Goal: Transaction & Acquisition: Purchase product/service

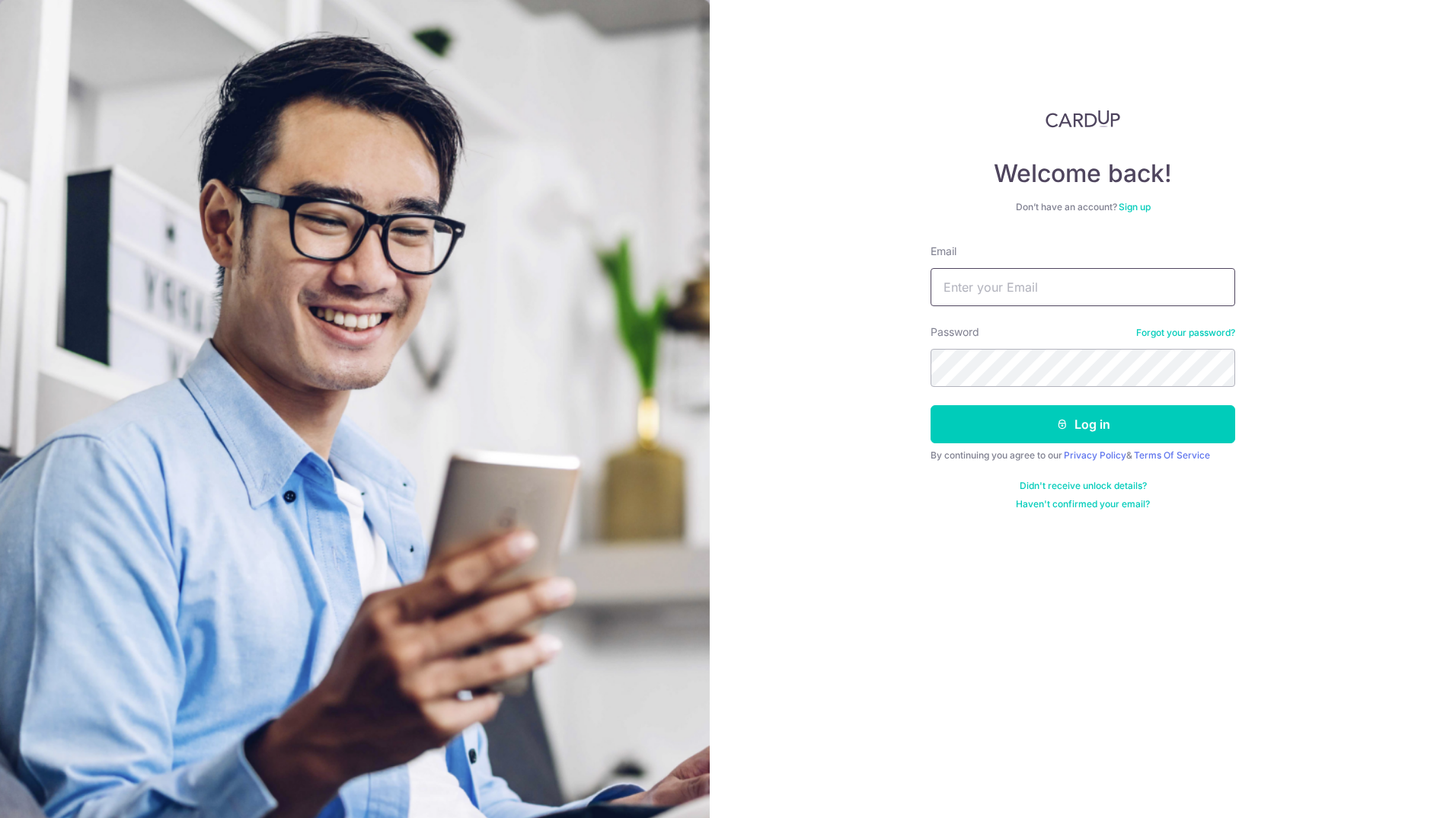
click at [971, 294] on input "Email" at bounding box center [1082, 288] width 304 height 38
type input "qianwuxmu@gmail.com"
click at [1042, 414] on button "Log in" at bounding box center [1082, 424] width 304 height 38
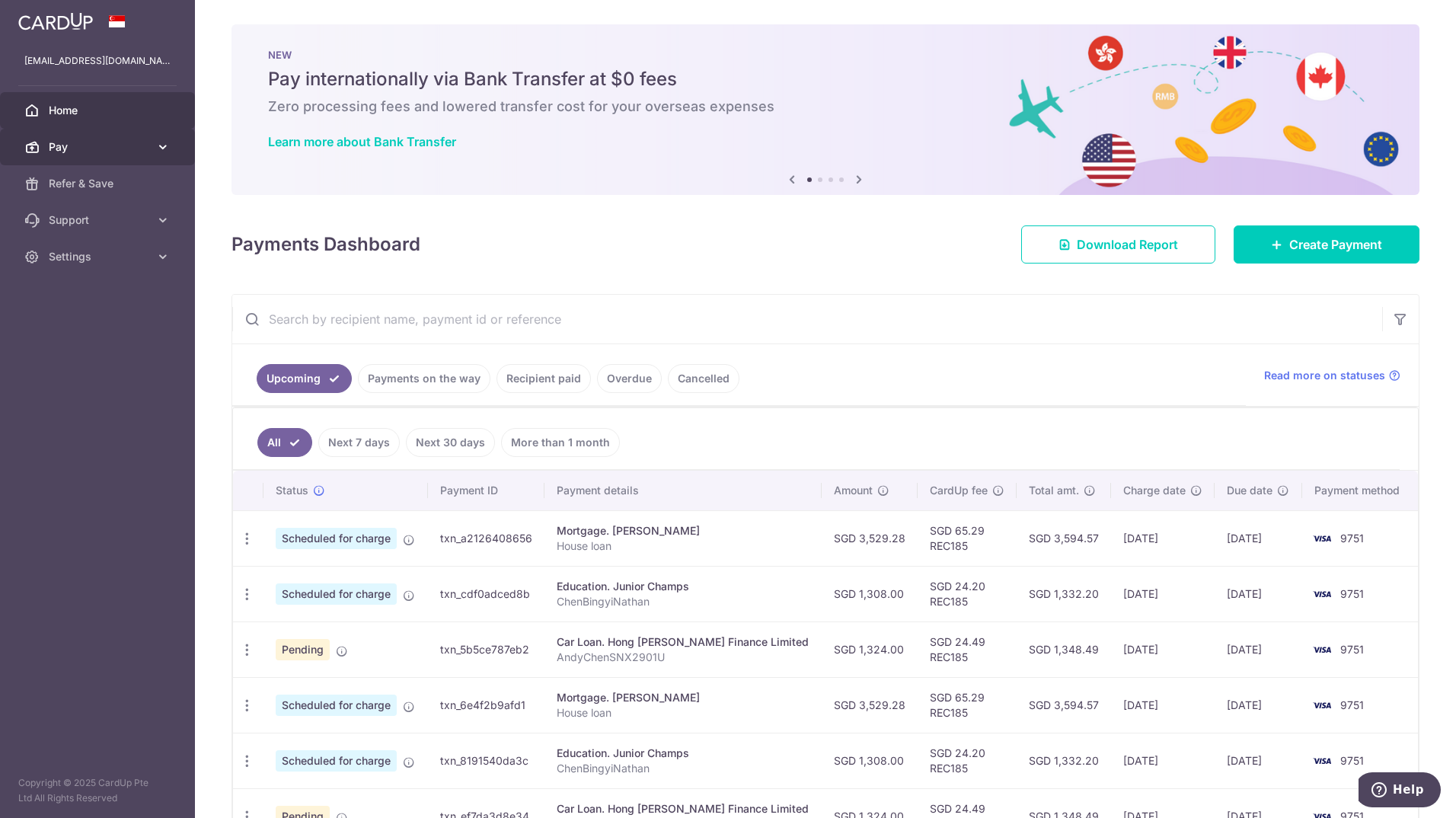
click at [66, 148] on span "Pay" at bounding box center [98, 147] width 101 height 15
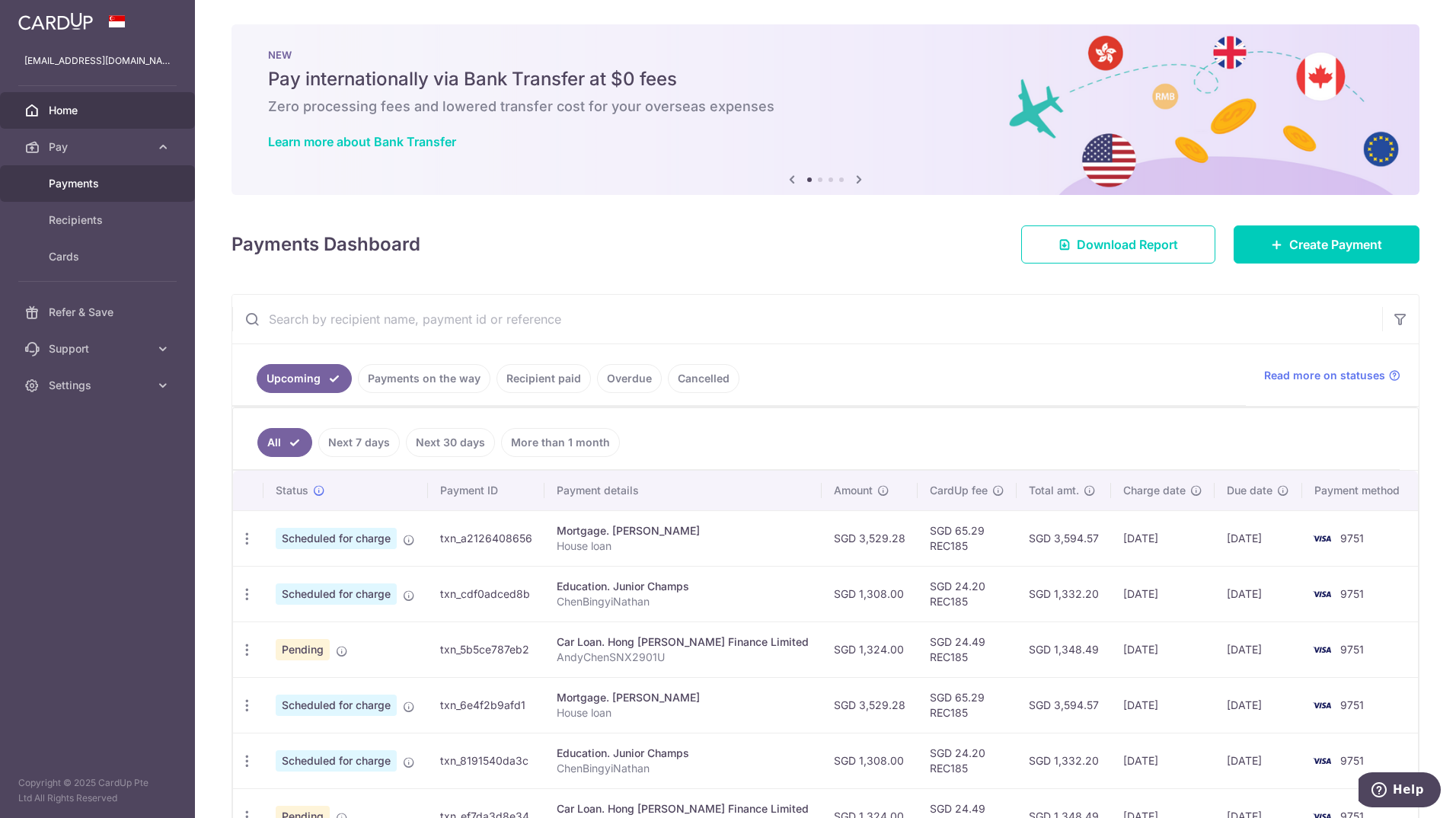
click at [88, 179] on span "Payments" at bounding box center [98, 183] width 101 height 15
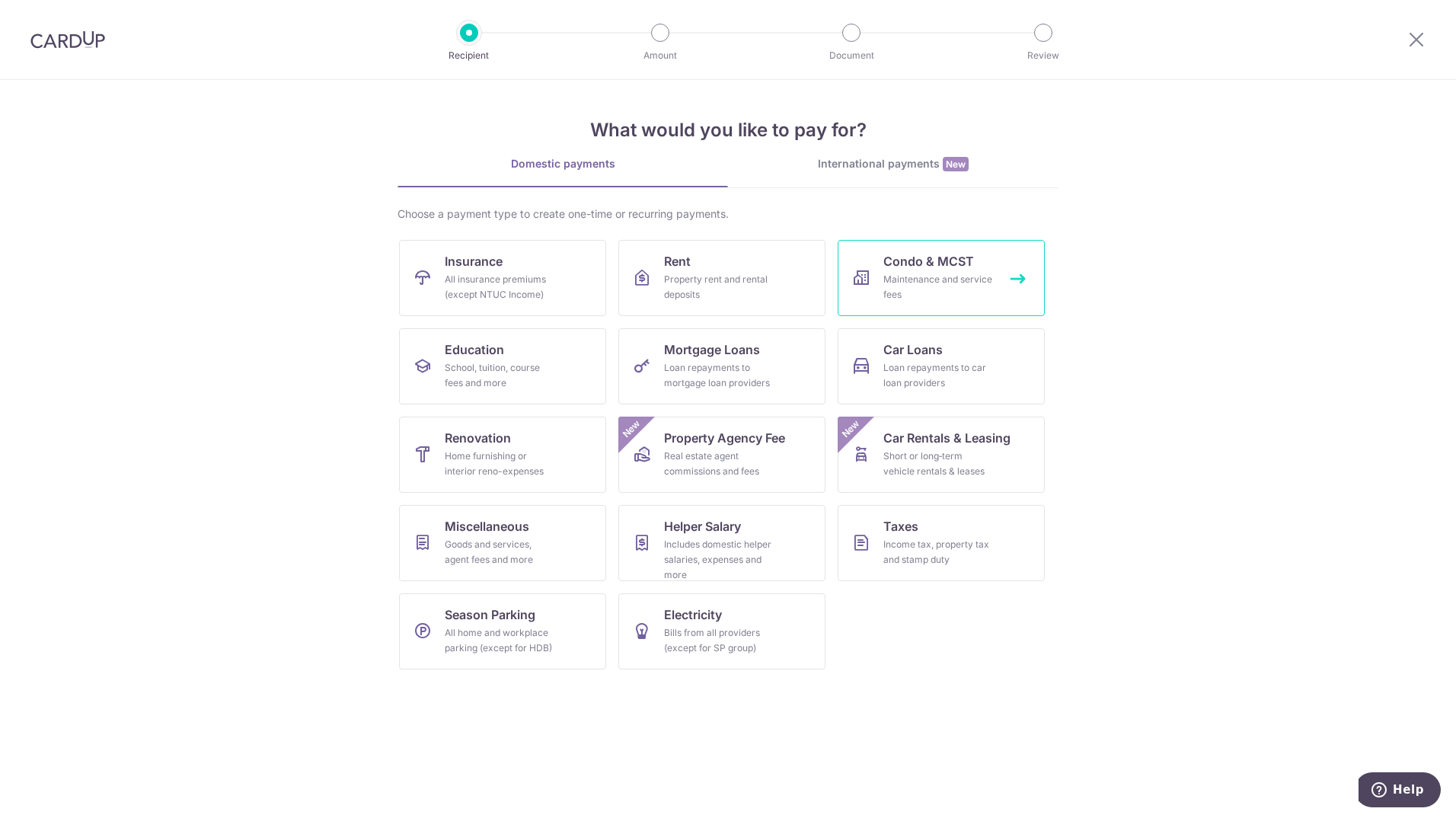
click at [940, 295] on div "Maintenance and service fees" at bounding box center [939, 287] width 110 height 31
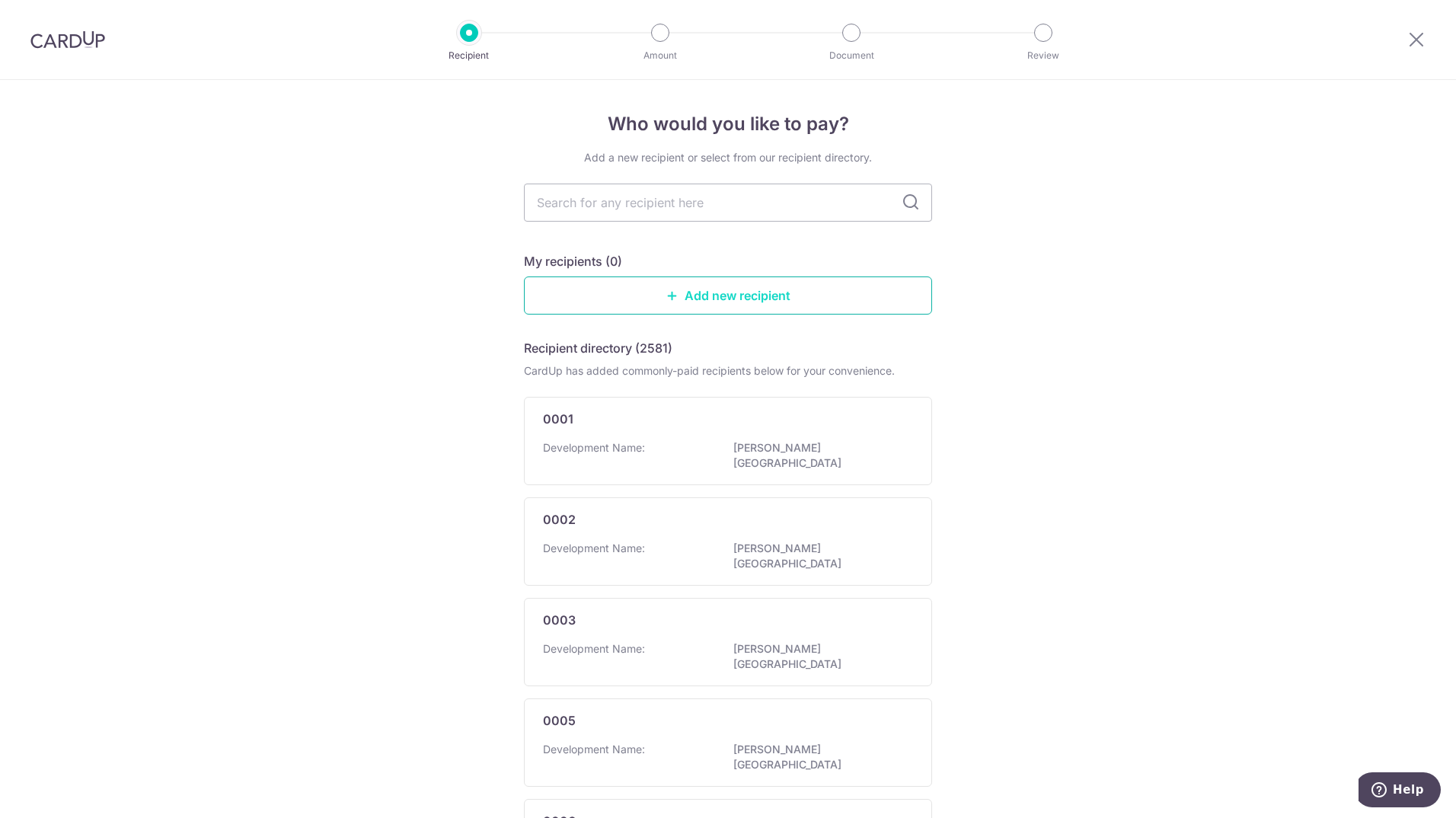
click at [846, 294] on link "Add new recipient" at bounding box center [728, 296] width 409 height 38
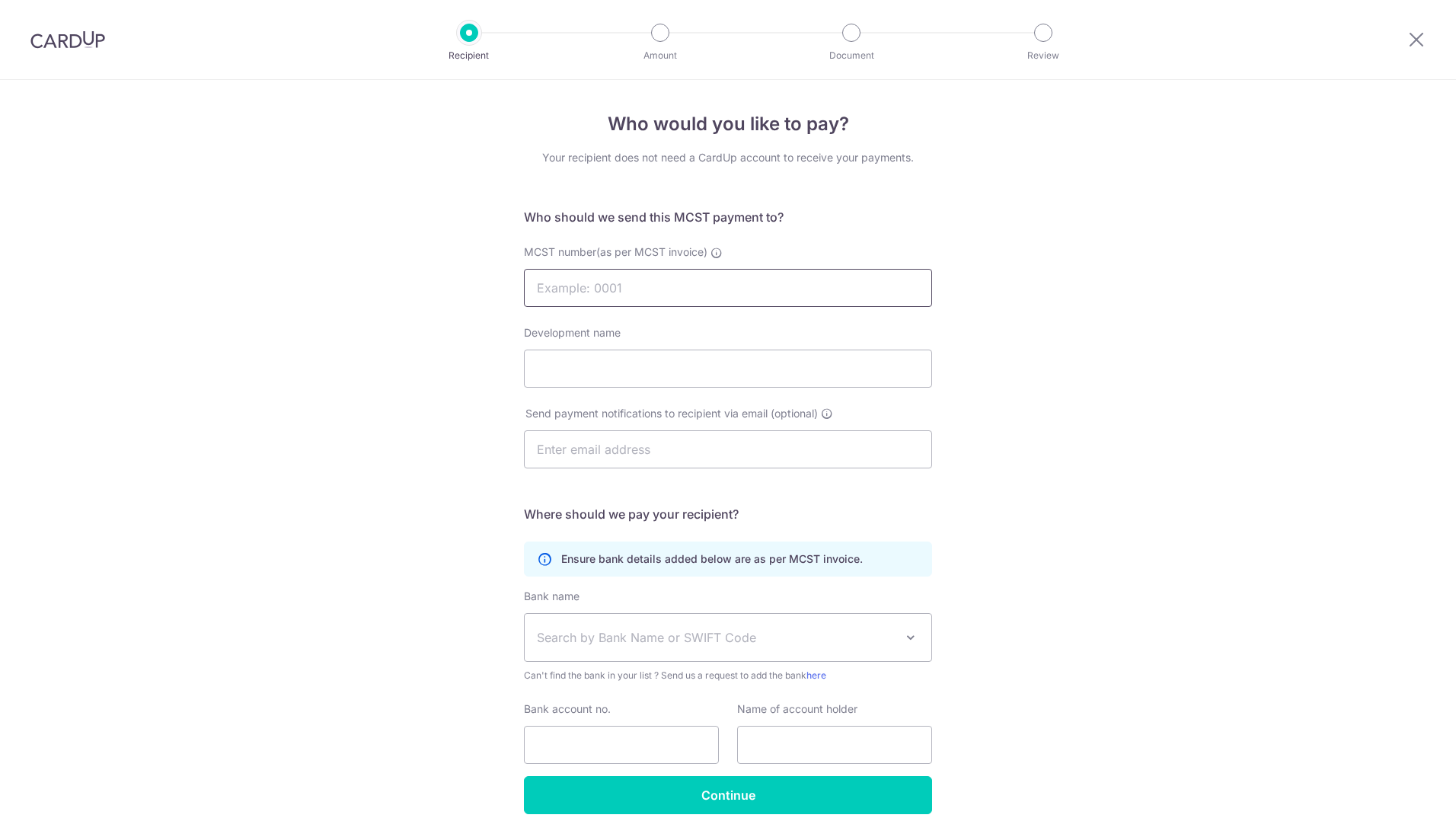
click at [714, 299] on input "MCST number(as per MCST invoice)" at bounding box center [728, 288] width 409 height 38
type input "4392"
click at [651, 372] on input "Development name" at bounding box center [728, 369] width 409 height 38
type input "[PERSON_NAME]"
click at [647, 454] on input "text" at bounding box center [728, 449] width 409 height 38
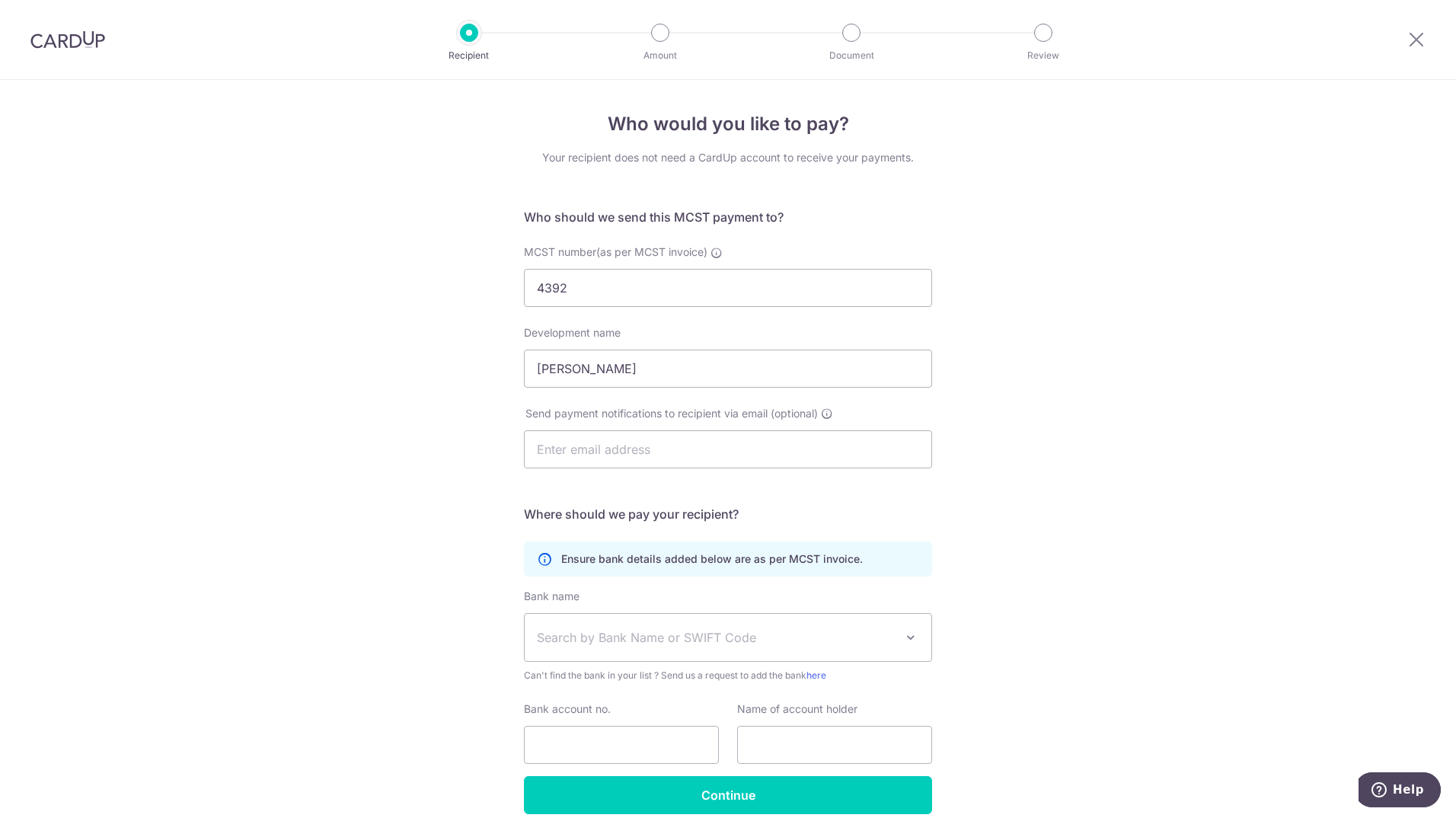
click at [1101, 521] on div "Who would you like to pay? Your recipient does not need a CardUp account to rec…" at bounding box center [728, 483] width 1456 height 805
